Goal: Find specific page/section: Find specific page/section

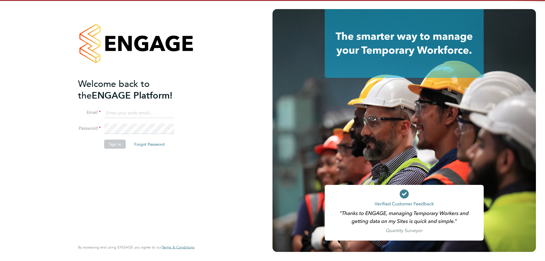
type input "d.fry@oandb.co.uk"
click at [113, 145] on button "Sign In" at bounding box center [115, 144] width 22 height 9
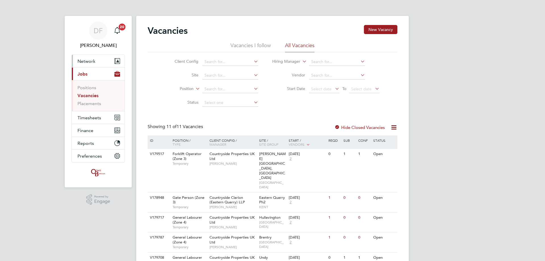
click at [85, 62] on span "Network" at bounding box center [87, 61] width 18 height 5
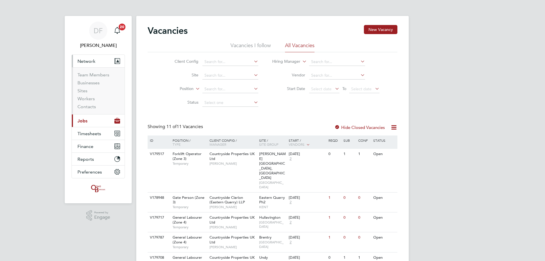
click at [83, 103] on li "Workers" at bounding box center [99, 100] width 43 height 8
click at [86, 98] on link "Workers" at bounding box center [86, 98] width 17 height 5
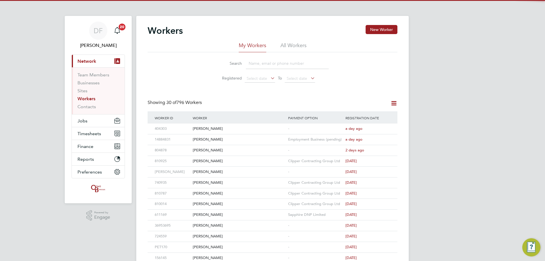
click at [256, 60] on input at bounding box center [287, 63] width 83 height 11
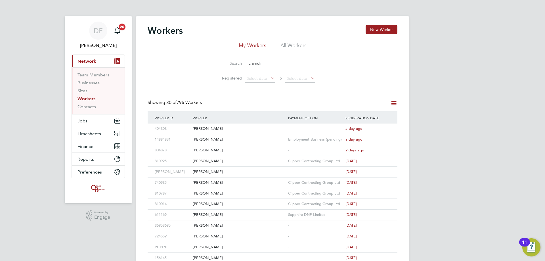
type input "chimdi"
